Goal: Task Accomplishment & Management: Manage account settings

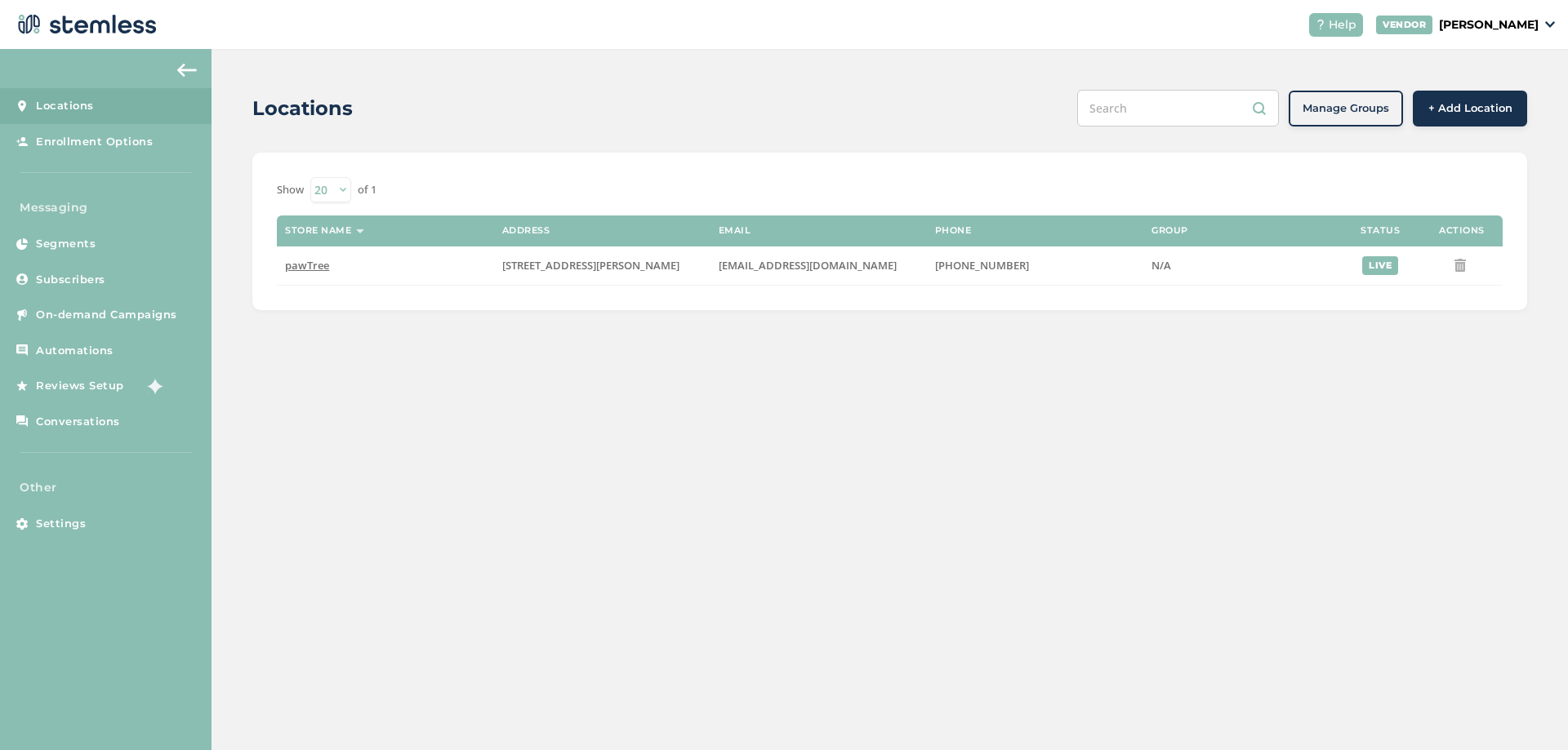
click at [1488, 31] on p "[PERSON_NAME]" at bounding box center [1488, 25] width 100 height 17
click at [870, 123] on div "Locations" at bounding box center [658, 108] width 811 height 29
click at [79, 149] on span "Enrollment Options" at bounding box center [94, 141] width 117 height 16
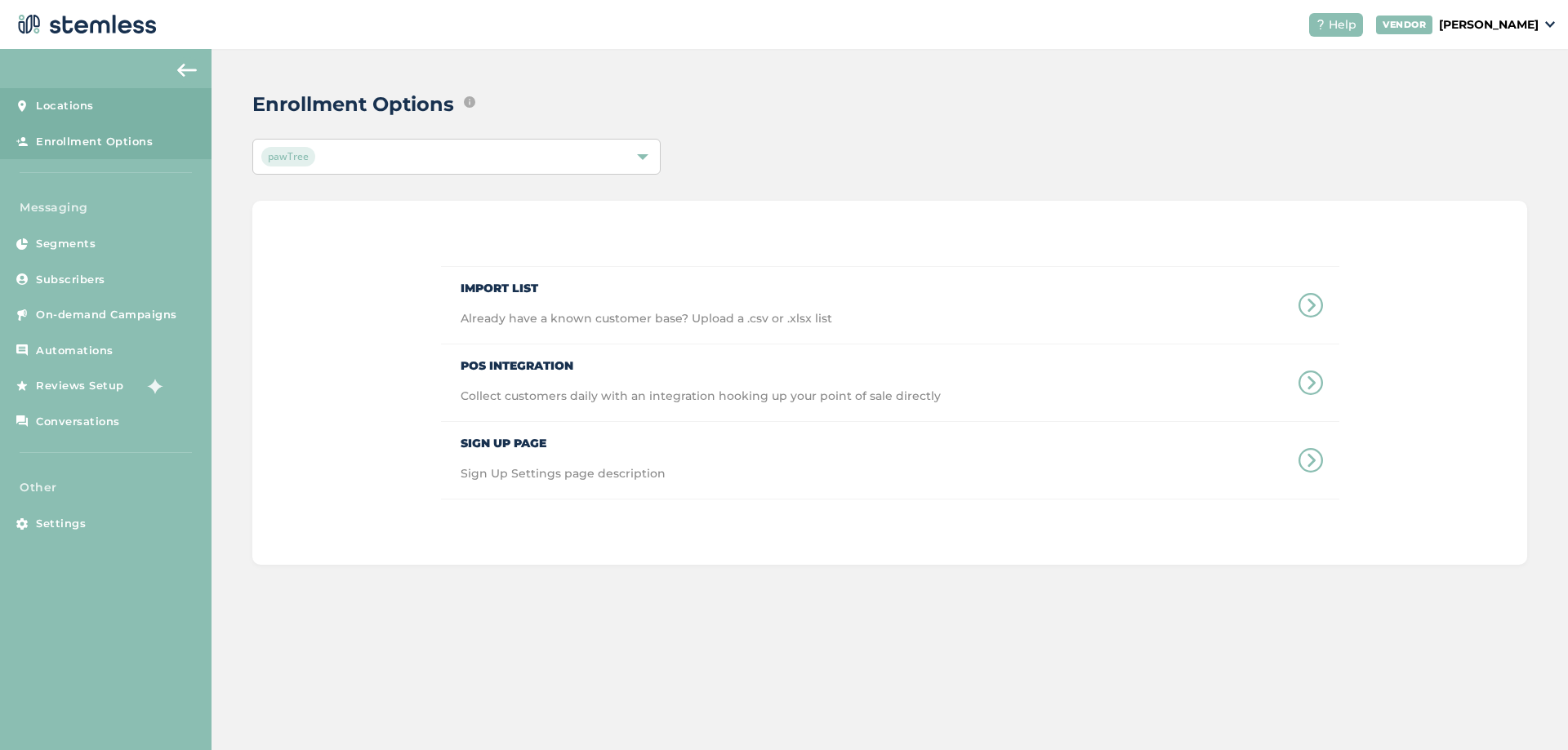
click at [86, 105] on span "Locations" at bounding box center [65, 105] width 58 height 16
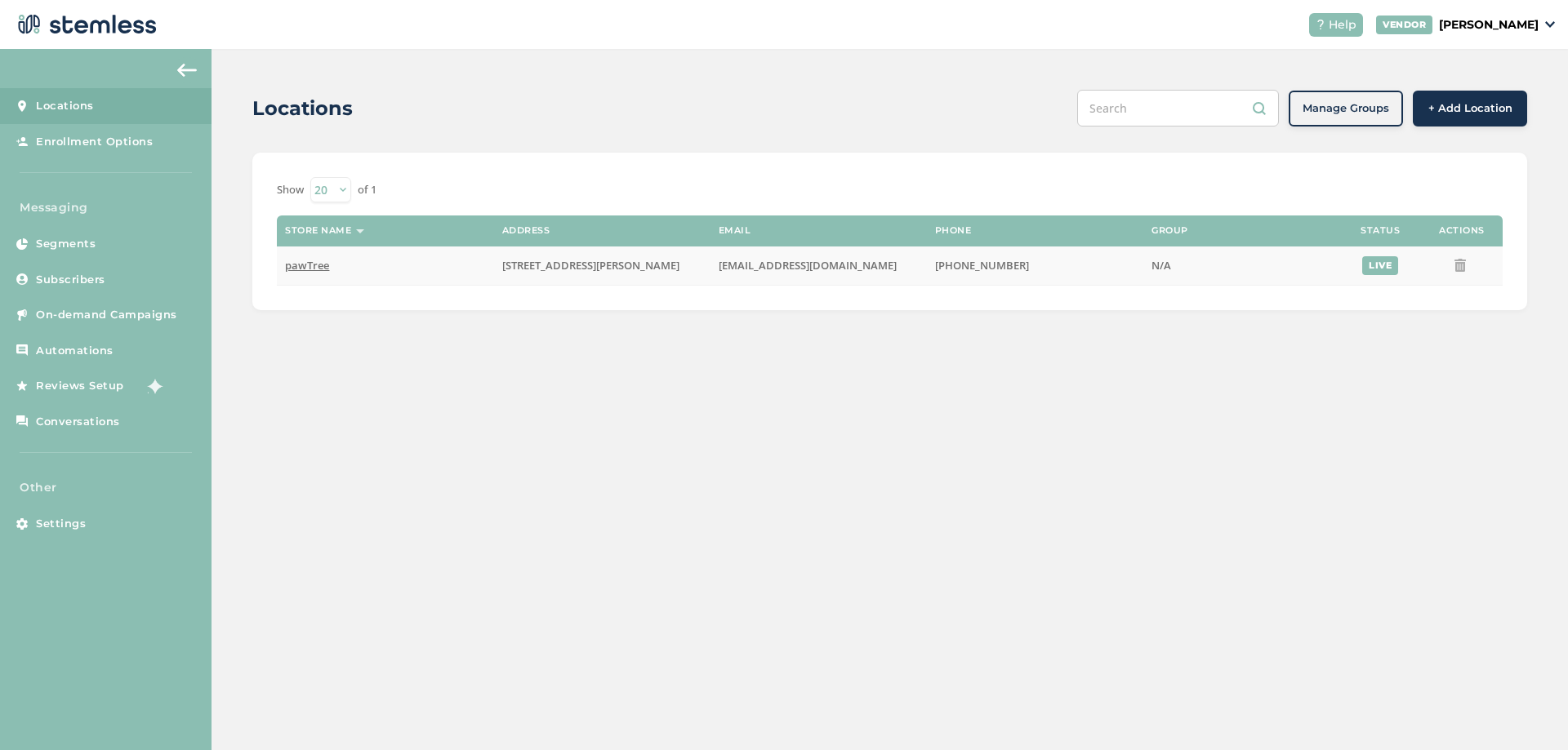
click at [300, 261] on span "pawTree" at bounding box center [307, 265] width 45 height 15
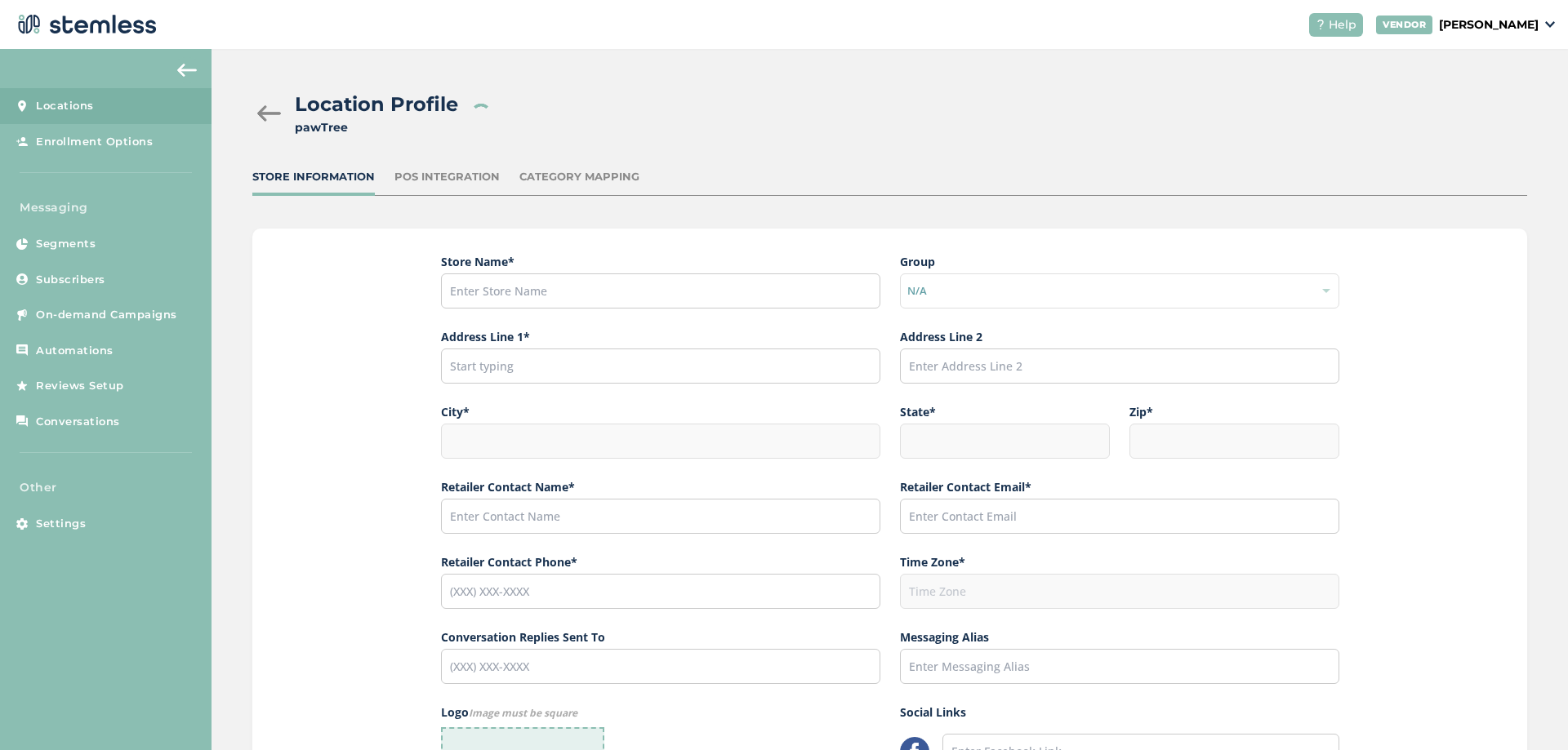
type input "pawTree"
type input "[STREET_ADDRESS][PERSON_NAME]"
type input "Suite 150"
type input "Southlake"
type input "[GEOGRAPHIC_DATA]"
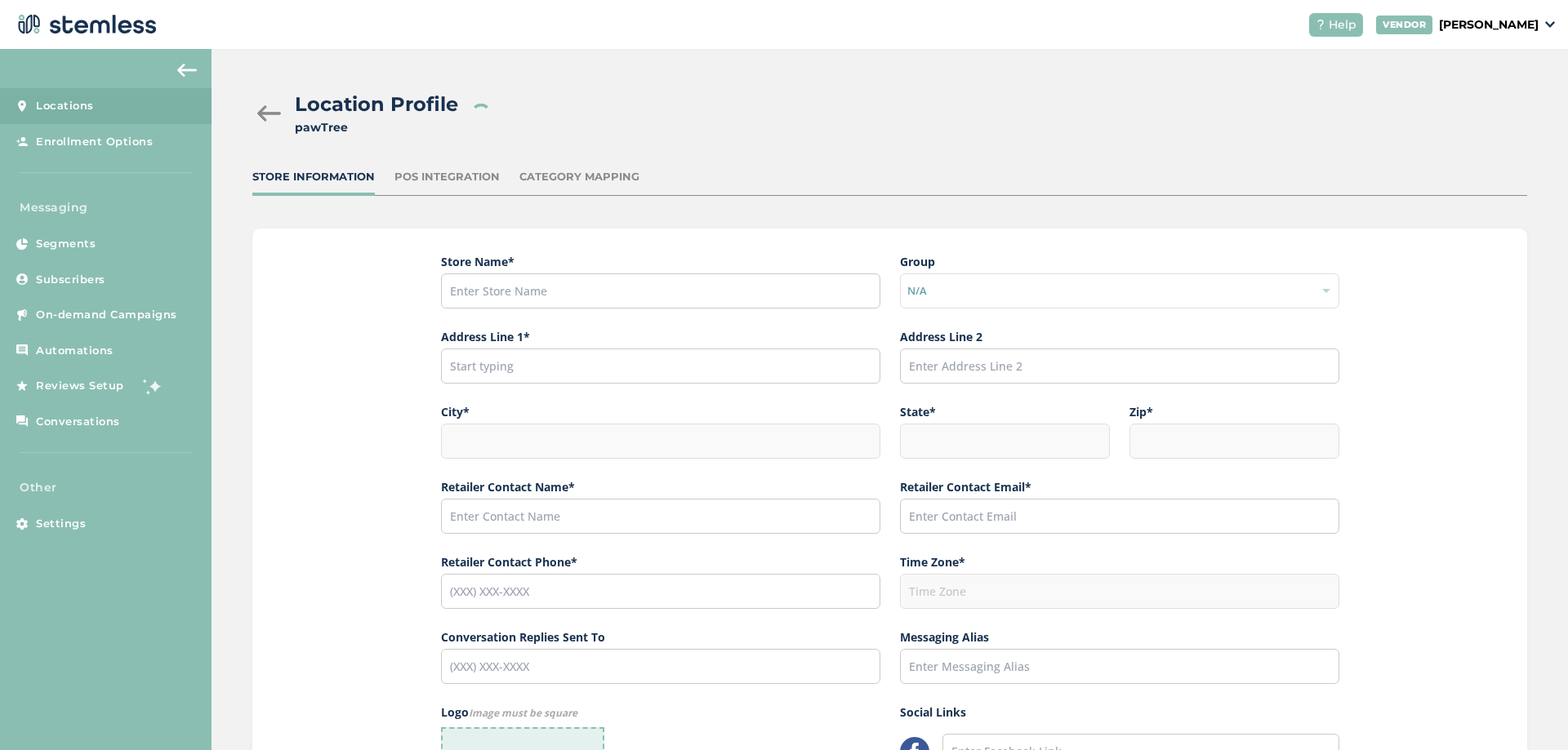
type input "76092"
type input "Support"
type input "[EMAIL_ADDRESS][DOMAIN_NAME]"
type input "[PHONE_NUMBER]"
type input "America/[GEOGRAPHIC_DATA]"
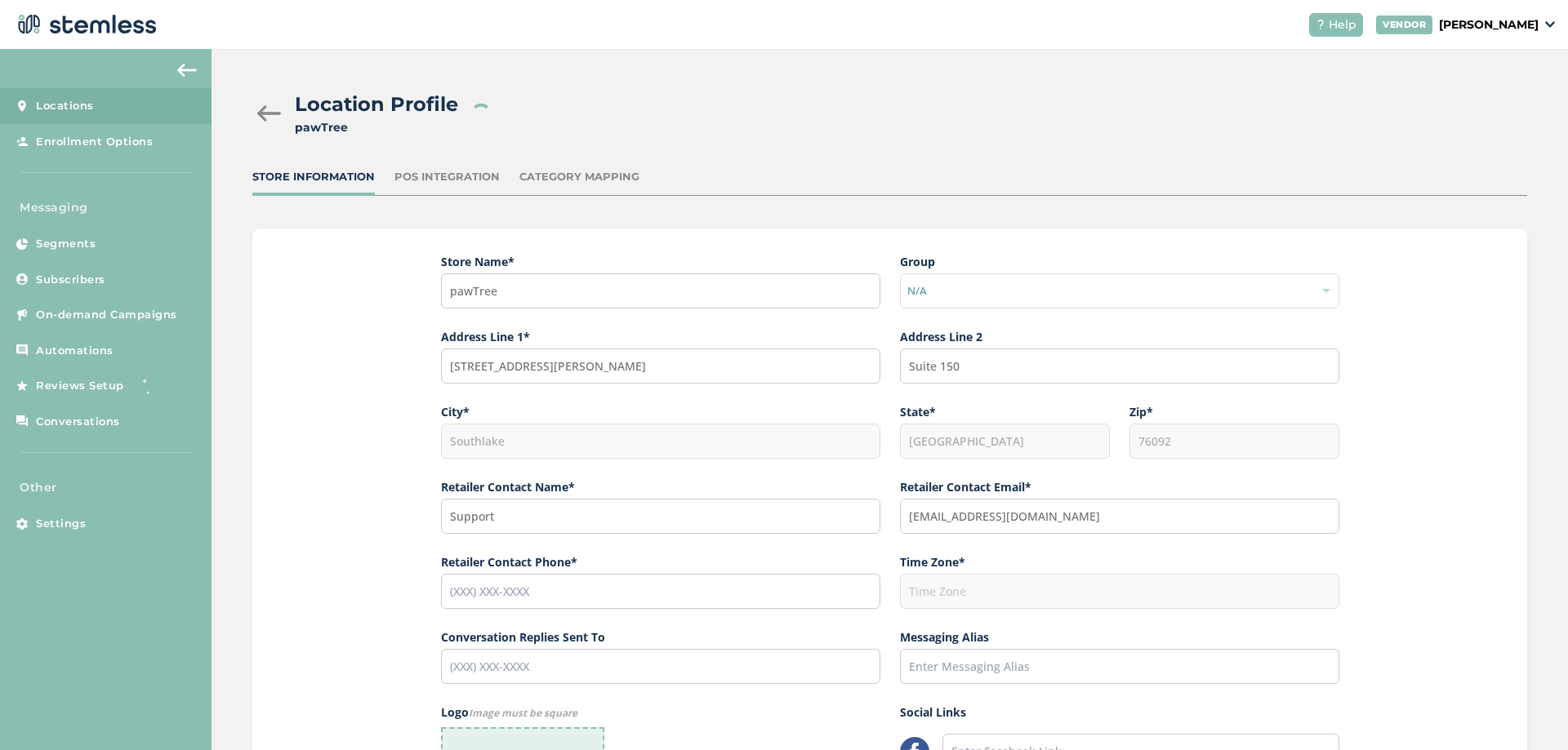
type input "[PHONE_NUMBER]"
type input "pawTree Support"
type input "[URL][DOMAIN_NAME]"
